Goal: Navigation & Orientation: Find specific page/section

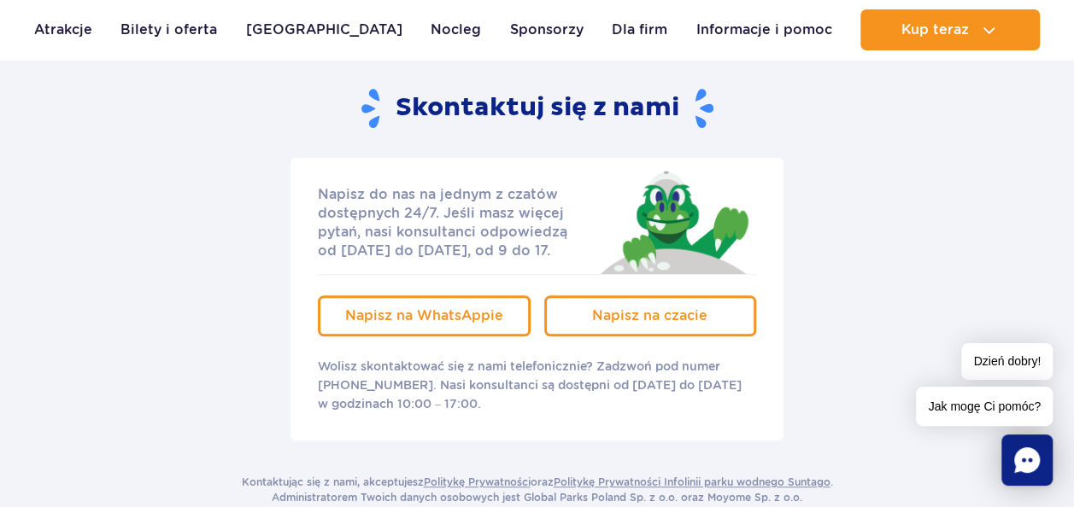
scroll to position [342, 0]
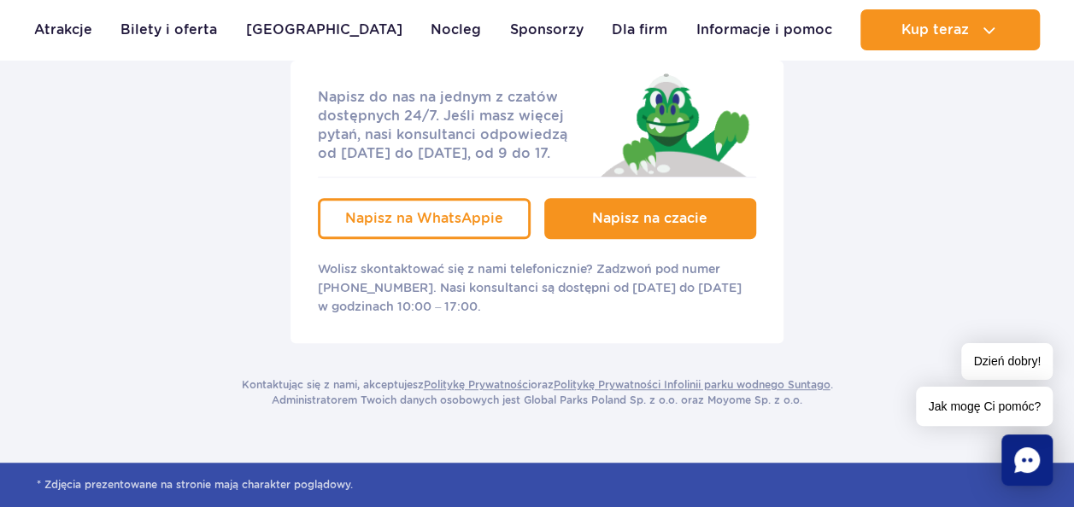
click at [673, 232] on link "Napisz na czacie" at bounding box center [650, 218] width 213 height 41
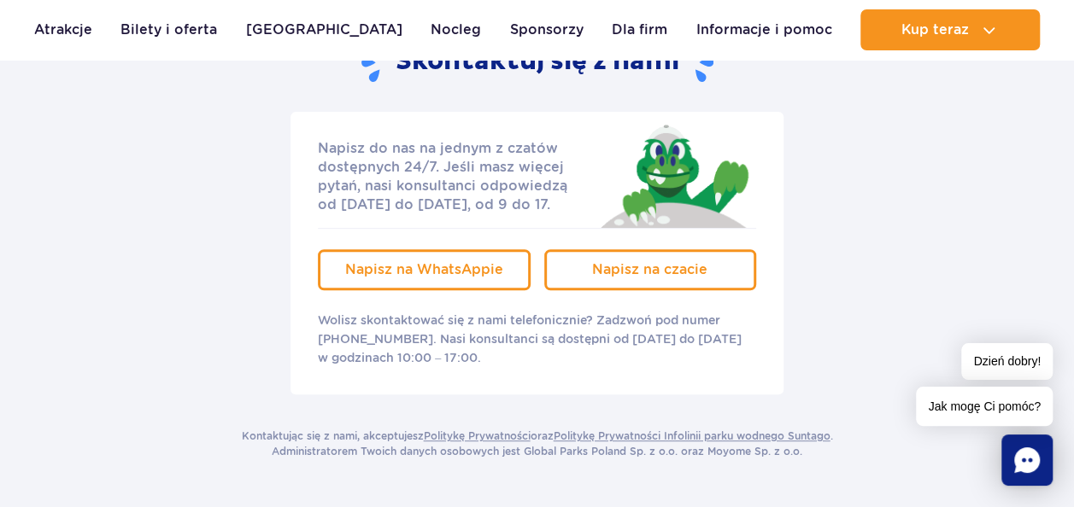
scroll to position [256, 0]
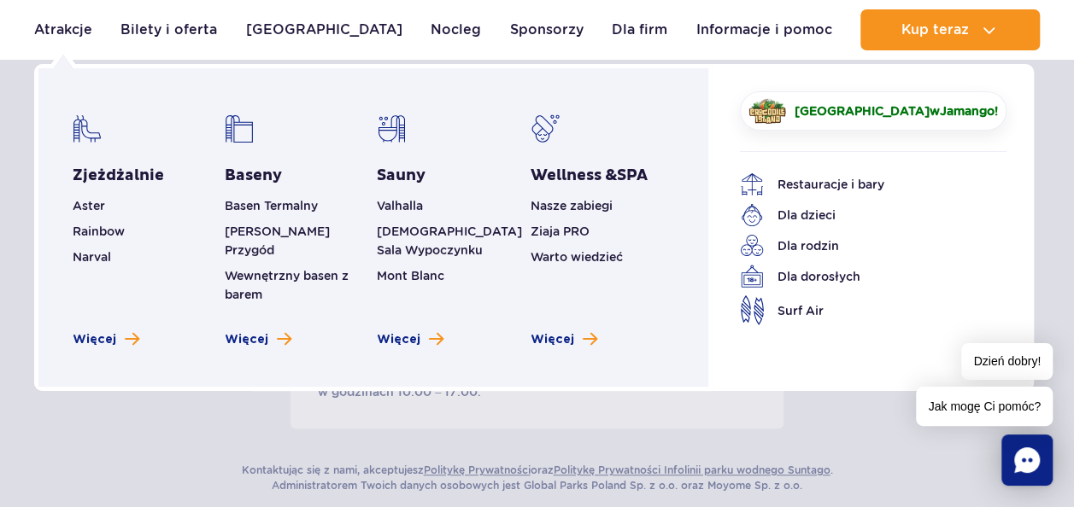
drag, startPoint x: 60, startPoint y: 27, endPoint x: 224, endPoint y: 143, distance: 200.9
click at [61, 28] on link "Atrakcje" at bounding box center [63, 29] width 58 height 41
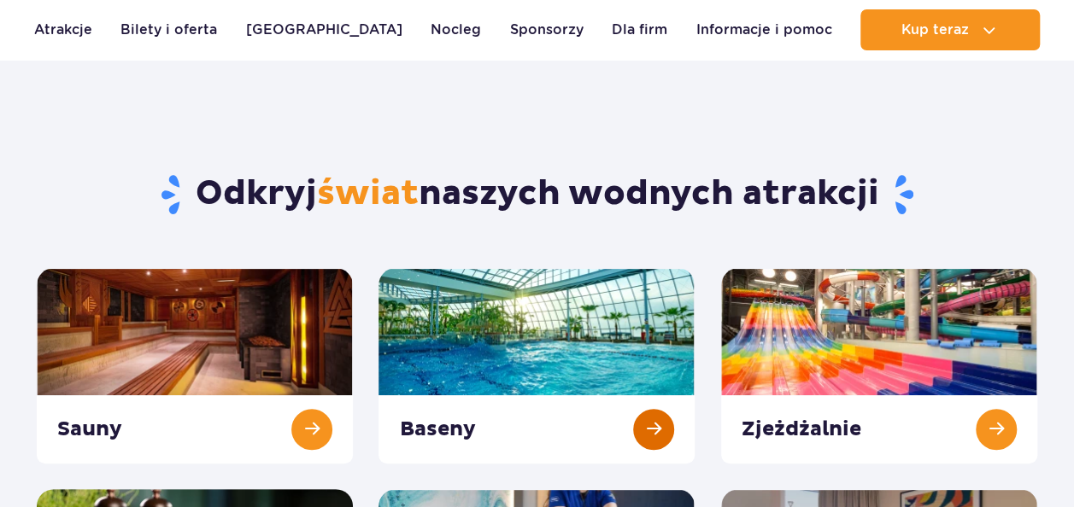
scroll to position [85, 0]
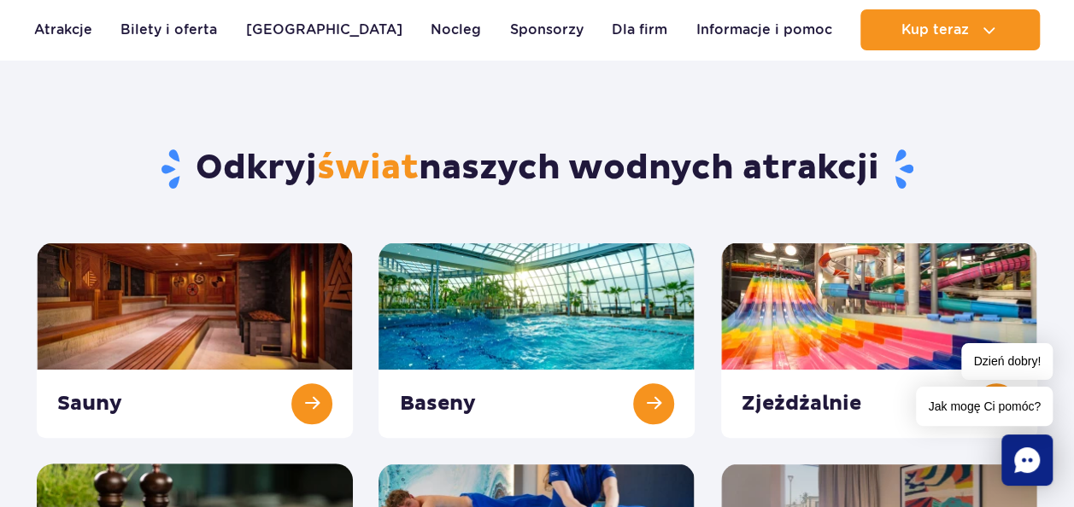
click at [999, 383] on div "Dzień dobry! Jak mogę Ci pomóc?" at bounding box center [984, 384] width 137 height 83
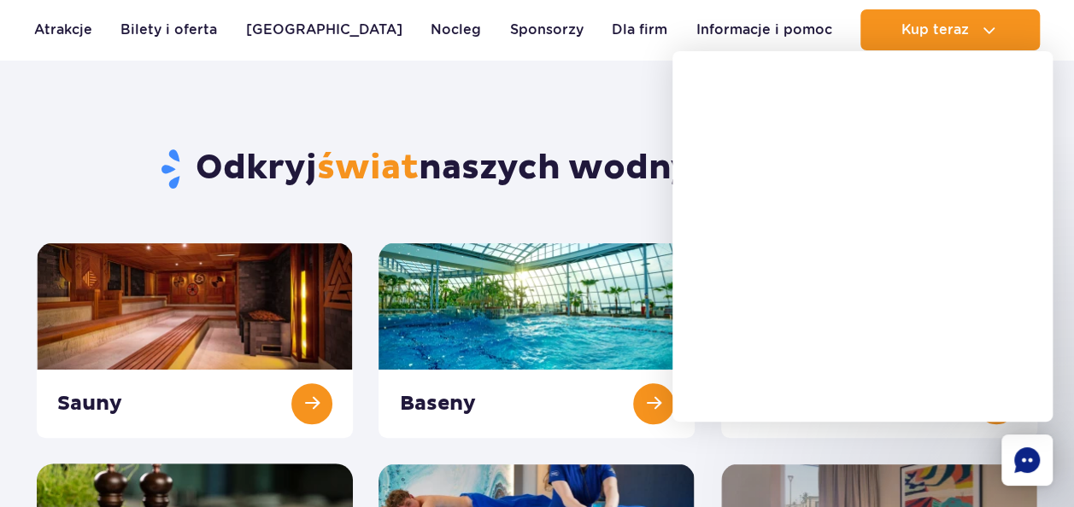
click at [755, 424] on div at bounding box center [883, 322] width 380 height 371
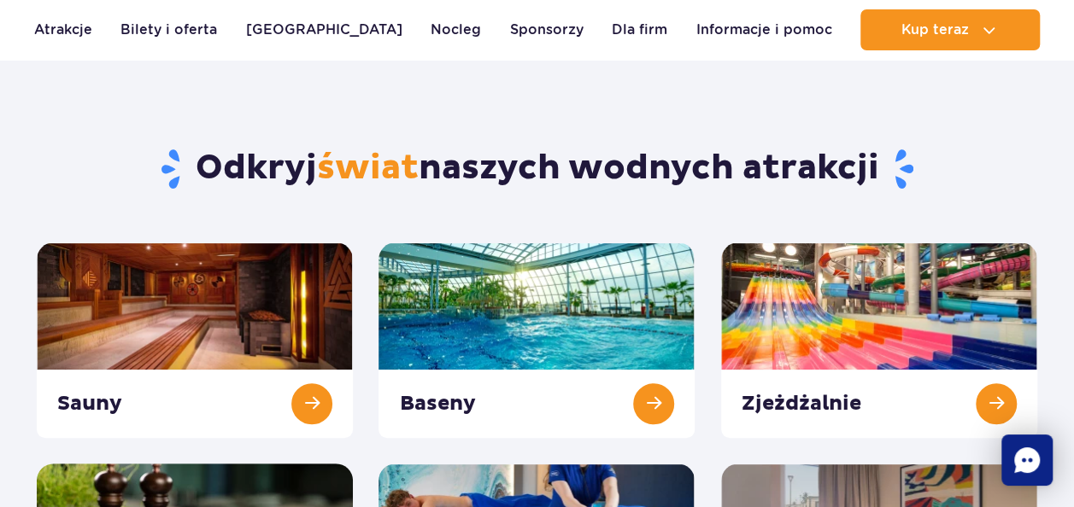
click at [987, 402] on link at bounding box center [879, 341] width 316 height 196
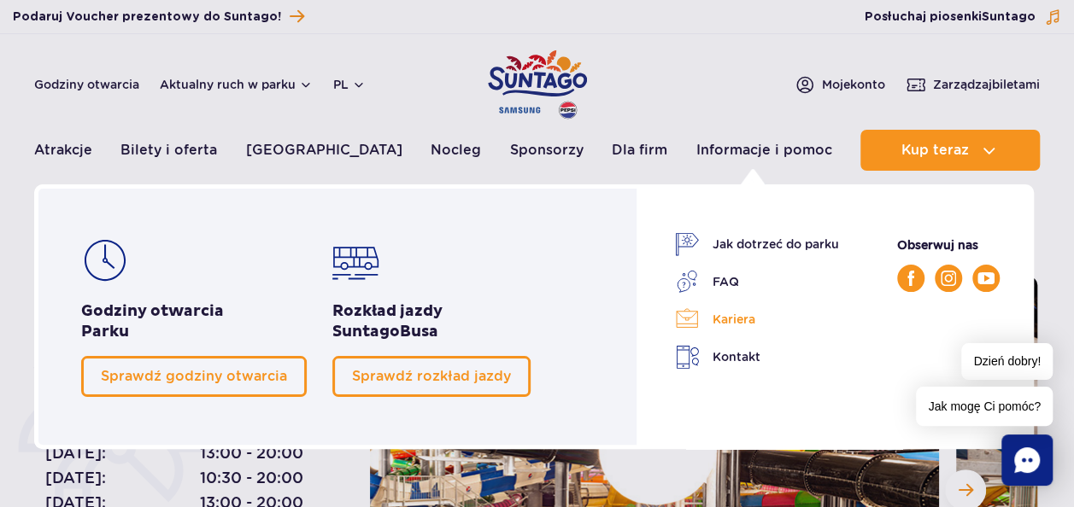
click at [742, 320] on link "Kariera" at bounding box center [757, 319] width 164 height 24
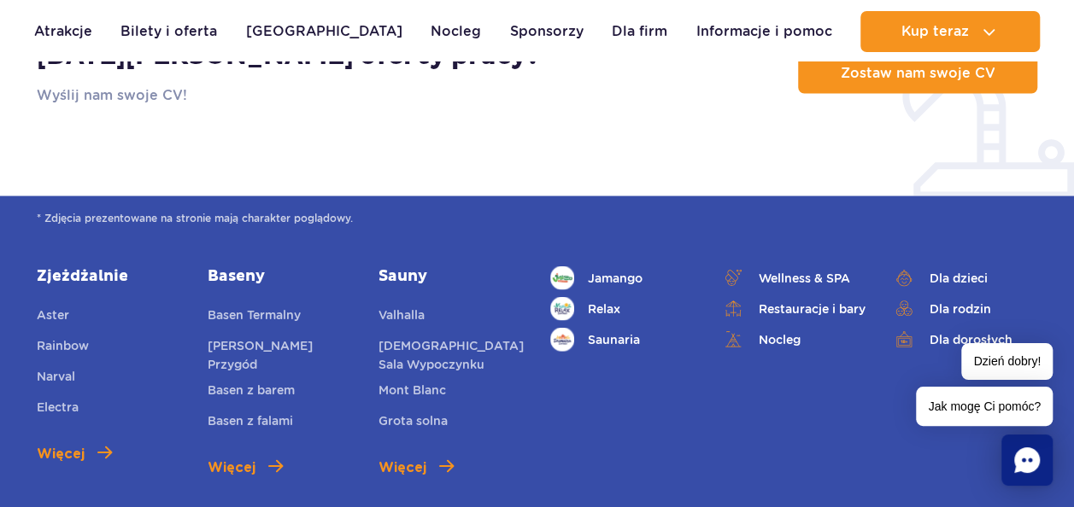
scroll to position [1708, 0]
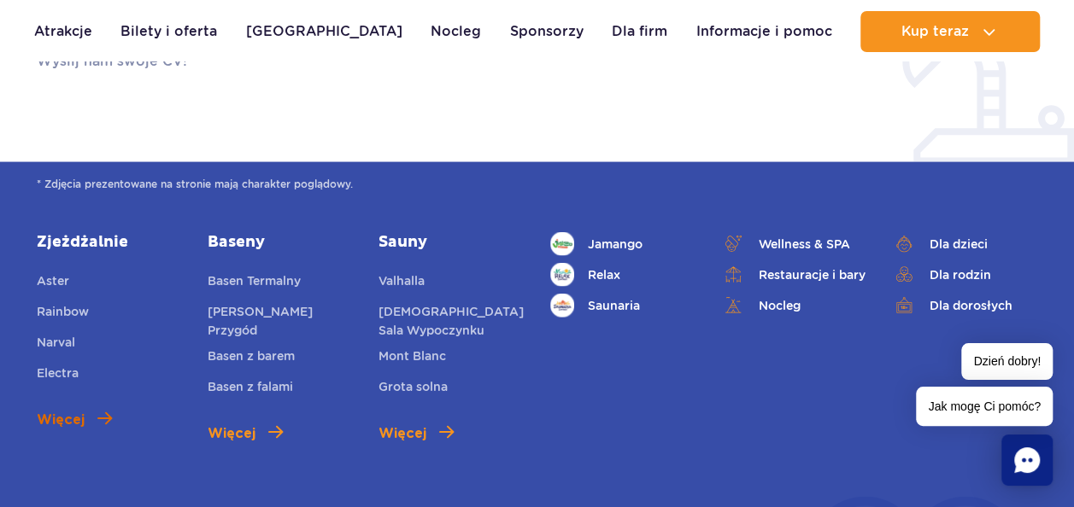
click at [105, 411] on span at bounding box center [104, 419] width 15 height 16
